Goal: Task Accomplishment & Management: Manage account settings

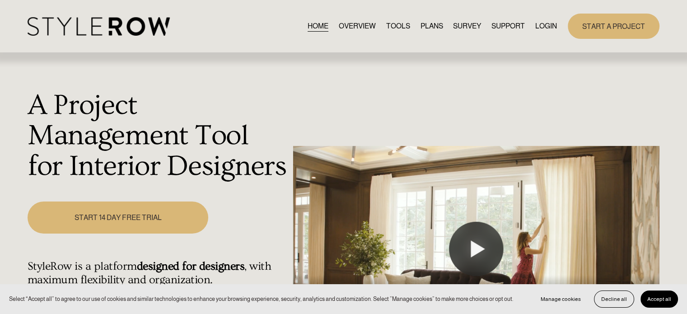
drag, startPoint x: 539, startPoint y: 28, endPoint x: 521, endPoint y: 24, distance: 18.0
click at [539, 28] on link "LOGIN" at bounding box center [546, 26] width 22 height 12
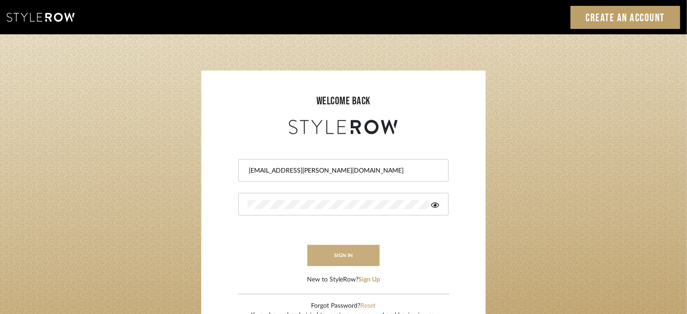
click at [351, 251] on button "sign in" at bounding box center [343, 255] width 72 height 21
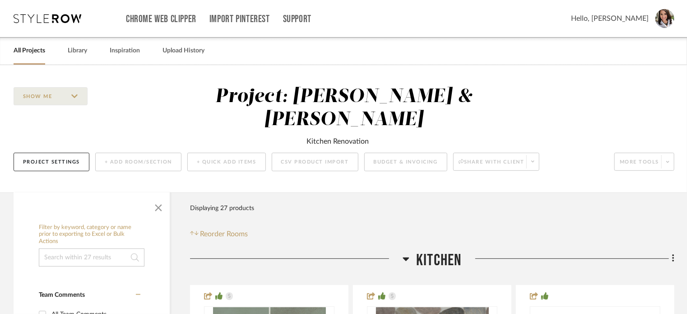
drag, startPoint x: 633, startPoint y: 25, endPoint x: 632, endPoint y: 19, distance: 6.8
click at [632, 19] on div "Hello, Lisa" at bounding box center [622, 18] width 103 height 19
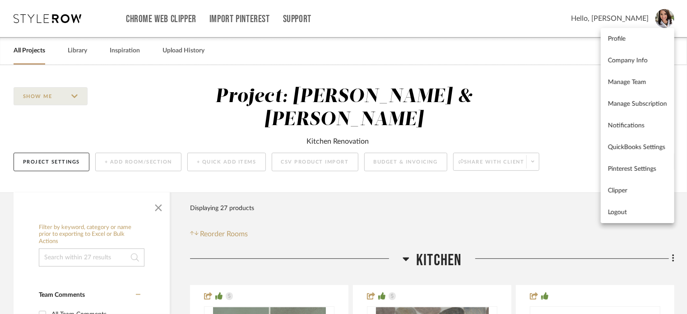
click at [632, 19] on div at bounding box center [343, 157] width 687 height 314
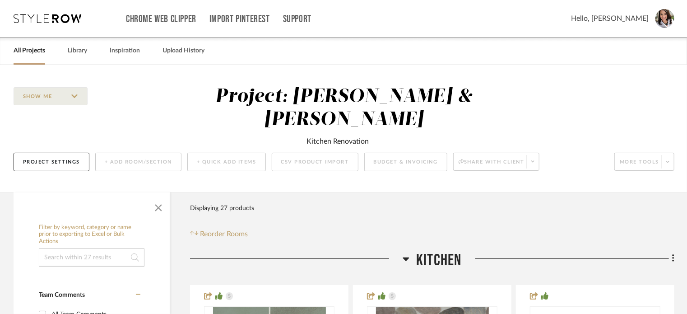
click at [624, 16] on span "Hello, Lisa" at bounding box center [610, 18] width 78 height 11
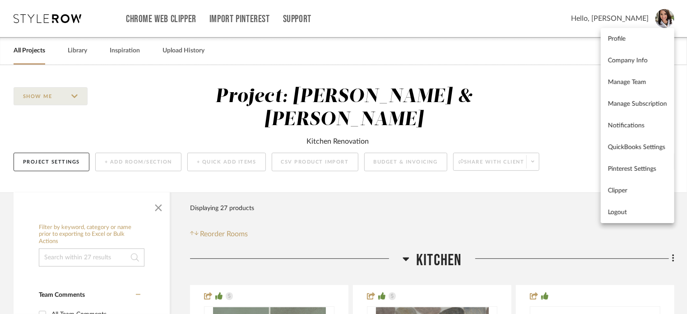
drag, startPoint x: 621, startPoint y: 215, endPoint x: 606, endPoint y: 215, distance: 15.3
click at [621, 215] on span "Logout" at bounding box center [637, 213] width 59 height 8
